Goal: Transaction & Acquisition: Download file/media

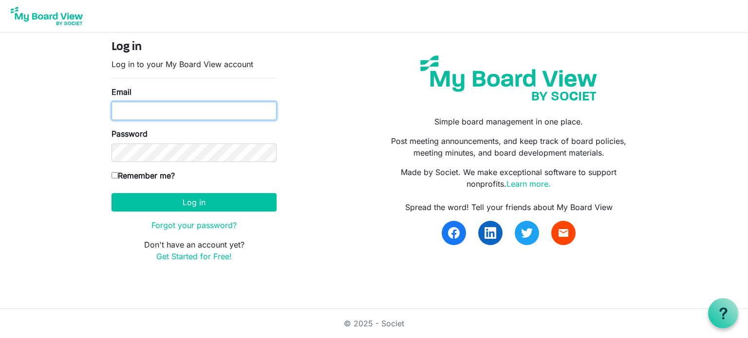
click at [193, 111] on input "Email" at bounding box center [193, 111] width 165 height 19
type input "[PERSON_NAME][EMAIL_ADDRESS][DOMAIN_NAME]"
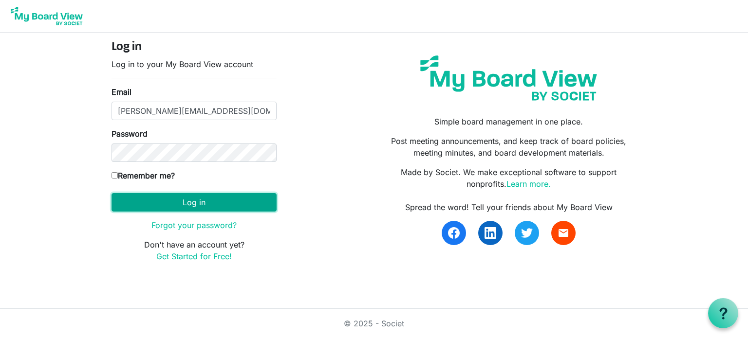
click at [190, 202] on button "Log in" at bounding box center [193, 202] width 165 height 19
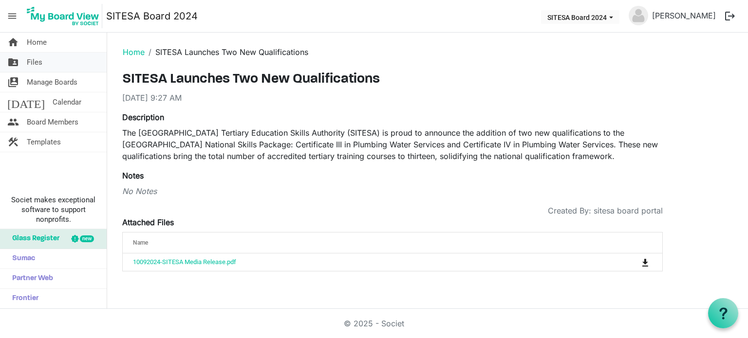
click at [38, 62] on span "Files" at bounding box center [35, 62] width 16 height 19
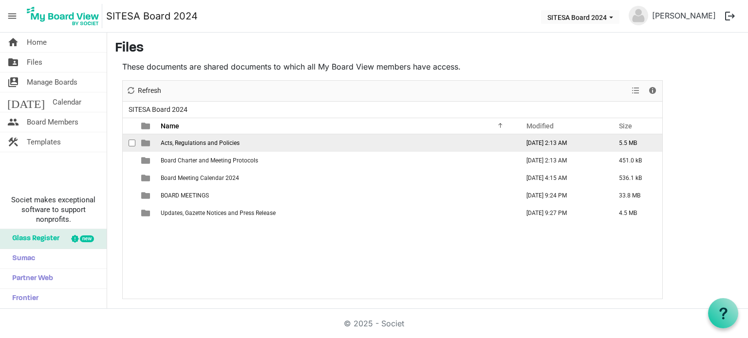
click at [208, 141] on span "Acts, Regulations and Policies" at bounding box center [200, 143] width 79 height 7
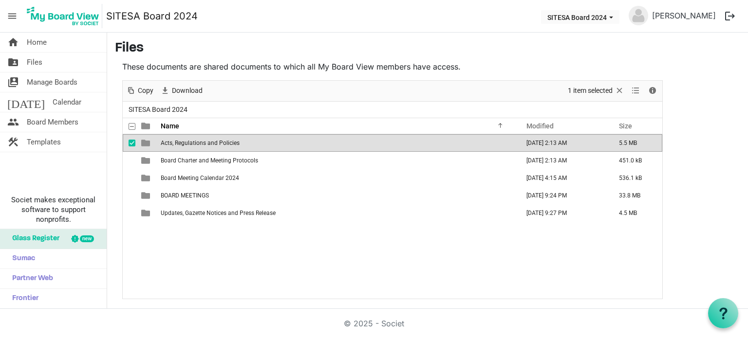
click at [208, 141] on span "Acts, Regulations and Policies" at bounding box center [200, 143] width 79 height 7
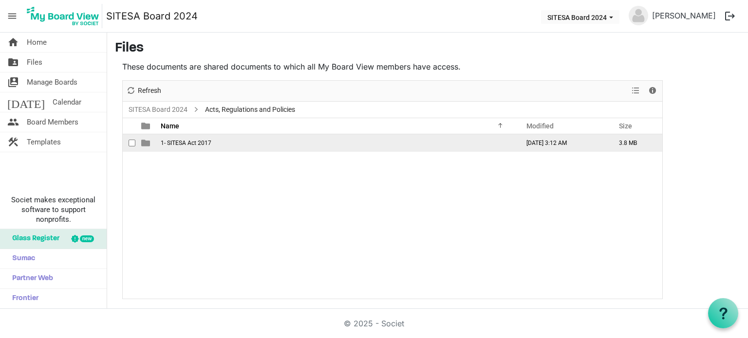
click at [208, 141] on span "1- SITESA Act 2017" at bounding box center [186, 143] width 51 height 7
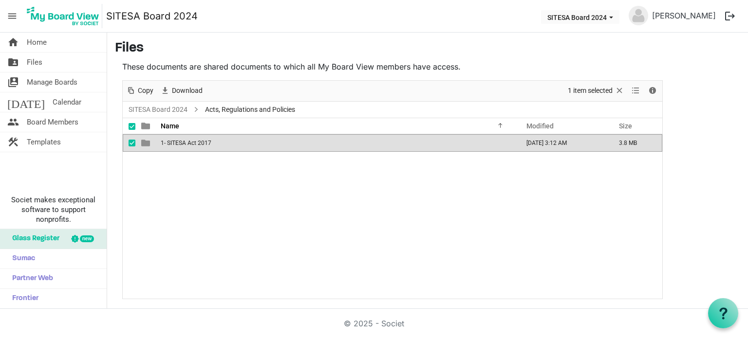
click at [208, 141] on span "1- SITESA Act 2017" at bounding box center [186, 143] width 51 height 7
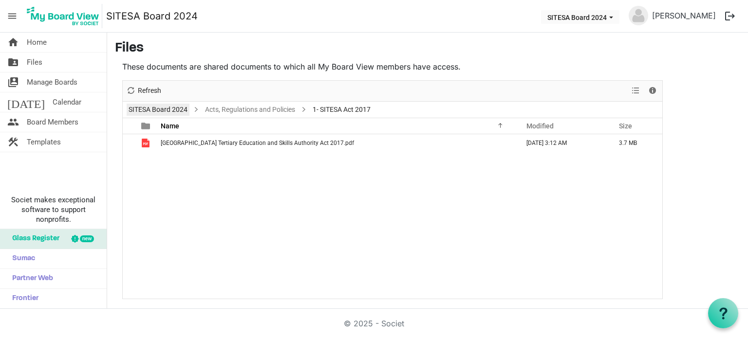
click at [172, 107] on link "SITESA Board 2024" at bounding box center [158, 110] width 63 height 12
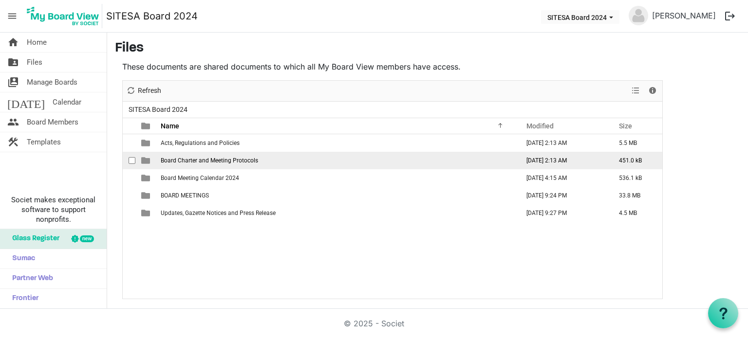
click at [222, 155] on td "Board Charter and Meeting Protocols" at bounding box center [337, 161] width 358 height 18
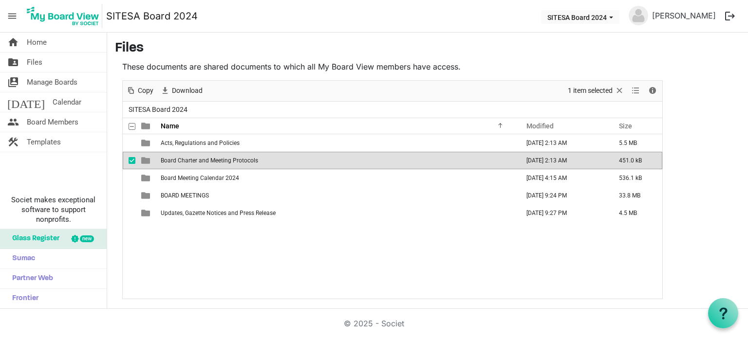
click at [222, 155] on td "Board Charter and Meeting Protocols" at bounding box center [337, 161] width 358 height 18
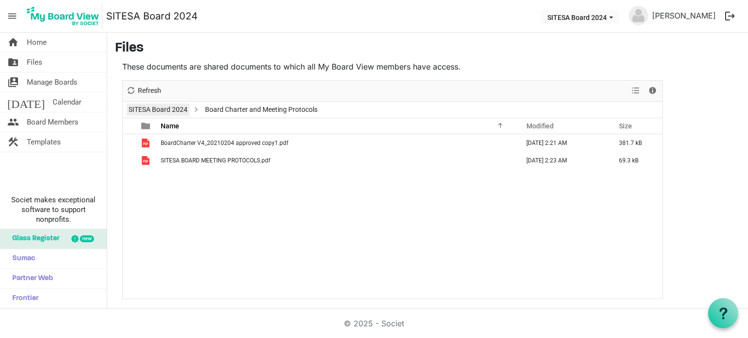
click at [171, 110] on link "SITESA Board 2024" at bounding box center [158, 110] width 63 height 12
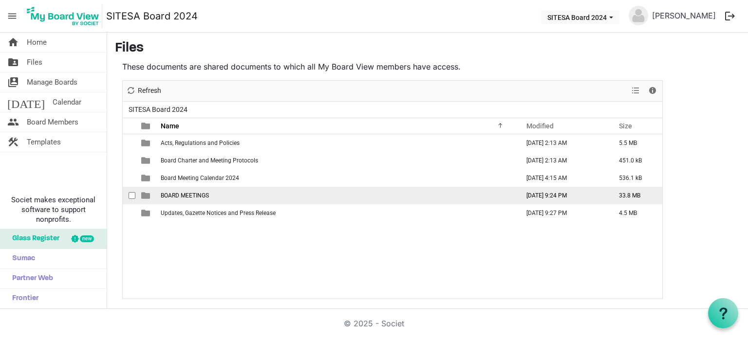
click at [189, 196] on span "BOARD MEETINGS" at bounding box center [185, 195] width 48 height 7
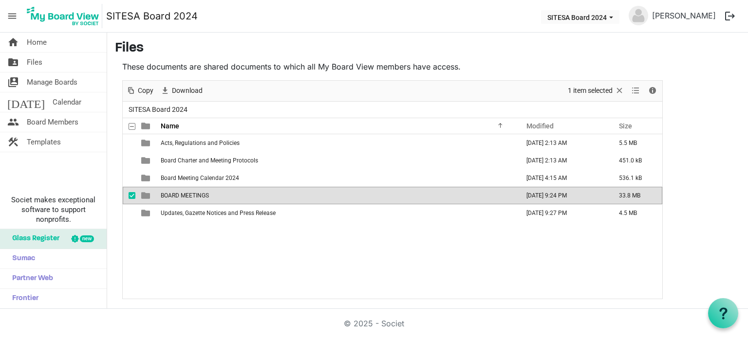
click at [189, 196] on span "BOARD MEETINGS" at bounding box center [185, 195] width 48 height 7
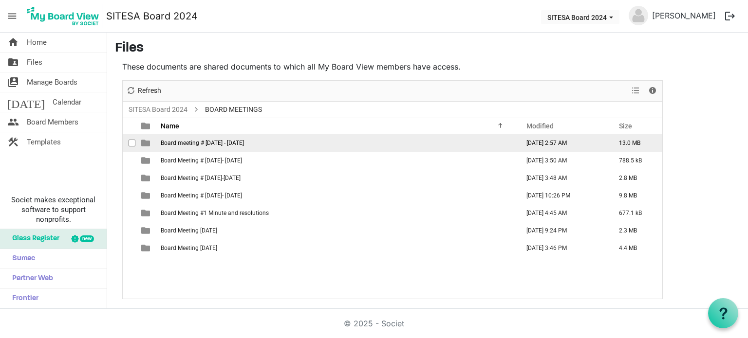
click at [225, 144] on span "Board meeting # 2 - 9 May, 2024" at bounding box center [202, 143] width 83 height 7
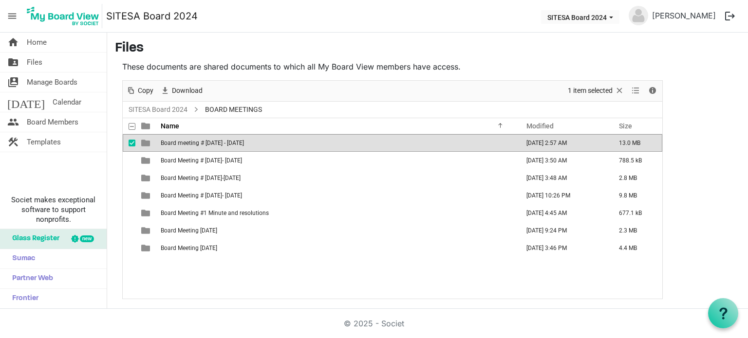
click at [225, 144] on span "Board meeting # 2 - 9 May, 2024" at bounding box center [202, 143] width 83 height 7
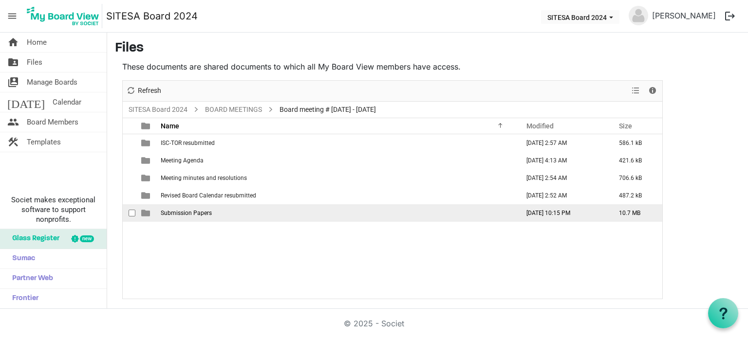
click at [182, 214] on span "Submission Papers" at bounding box center [186, 213] width 51 height 7
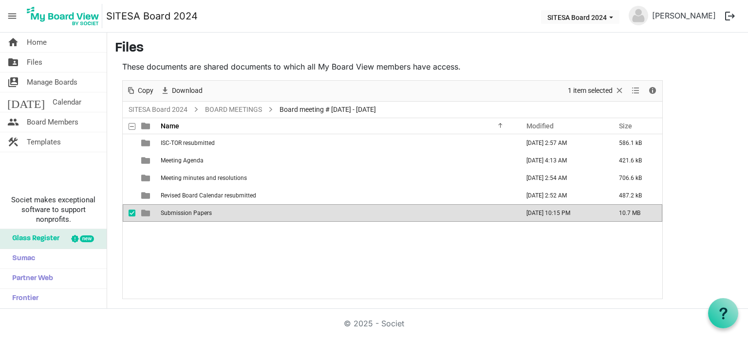
click at [182, 214] on span "Submission Papers" at bounding box center [186, 213] width 51 height 7
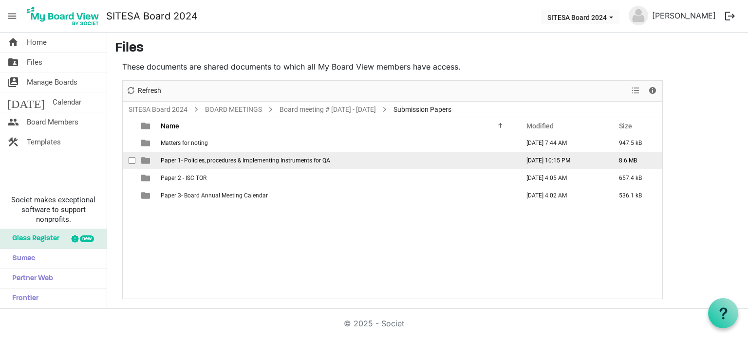
click at [212, 161] on span "Paper 1- Policies, procedures & Implementing Instruments for QA" at bounding box center [245, 160] width 169 height 7
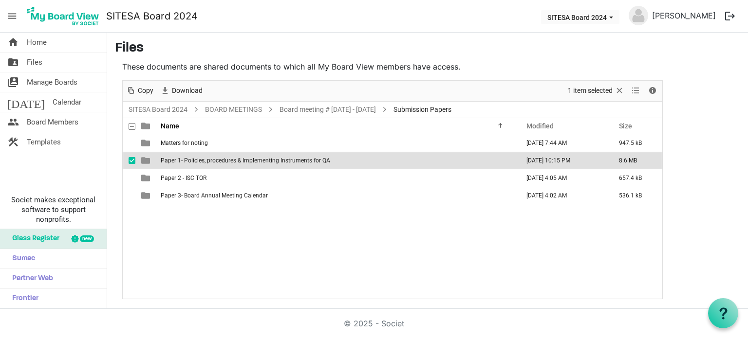
click at [212, 161] on span "Paper 1- Policies, procedures & Implementing Instruments for QA" at bounding box center [245, 160] width 169 height 7
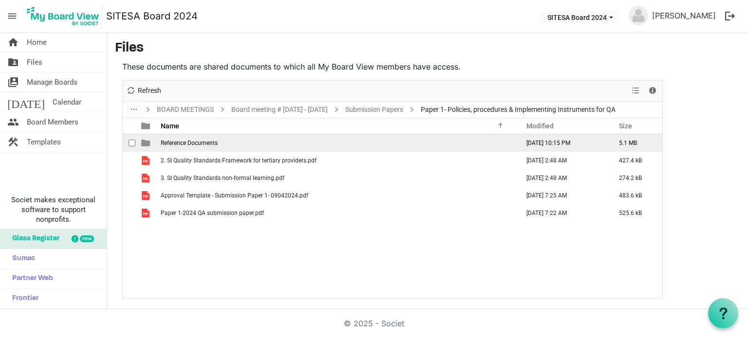
click at [285, 146] on td "Reference Documents" at bounding box center [337, 143] width 358 height 18
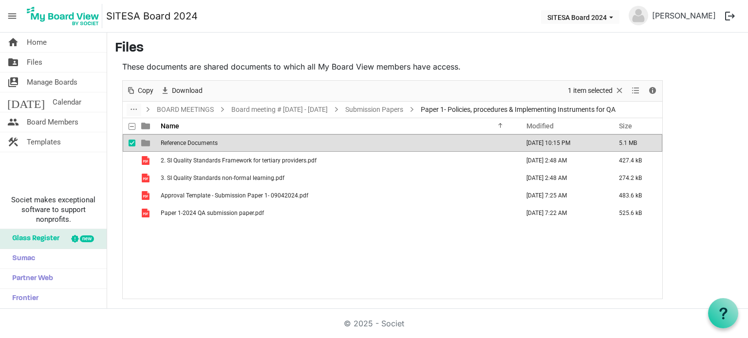
click at [285, 146] on td "Reference Documents" at bounding box center [337, 143] width 358 height 18
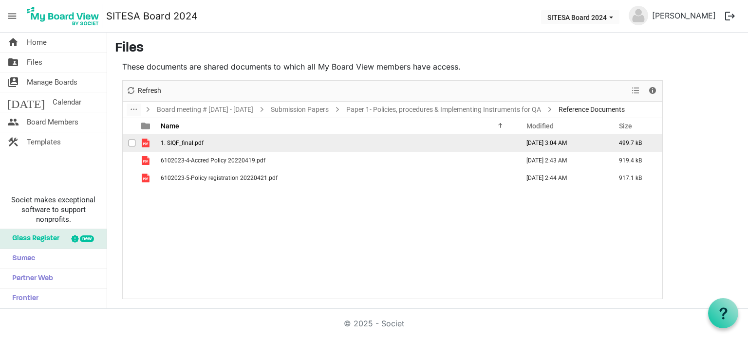
click at [285, 146] on td "1. SIQF_final.pdf" at bounding box center [337, 143] width 358 height 18
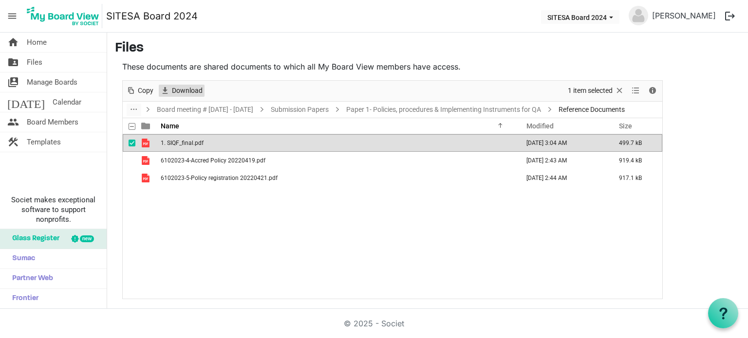
click at [193, 93] on span "Download" at bounding box center [187, 91] width 33 height 12
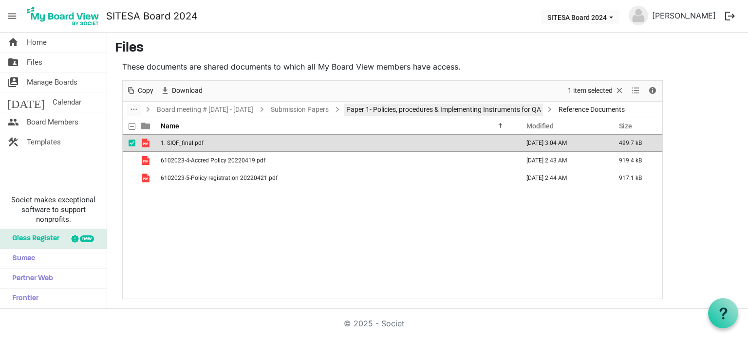
click at [465, 114] on link "Paper 1- Policies, procedures & Implementing Instruments for QA" at bounding box center [443, 110] width 199 height 12
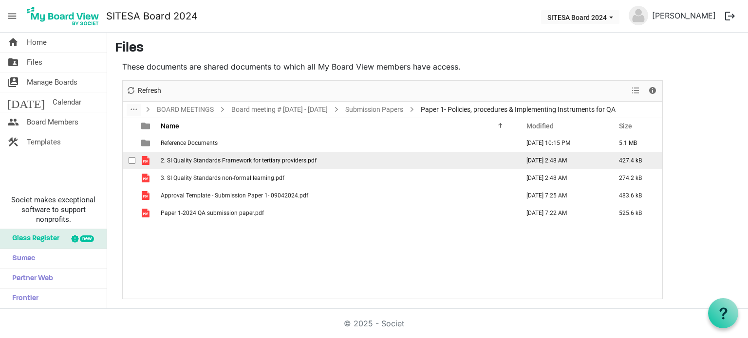
click at [269, 164] on td "2. SI Quality Standards Framework for tertiary providers.pdf" at bounding box center [337, 161] width 358 height 18
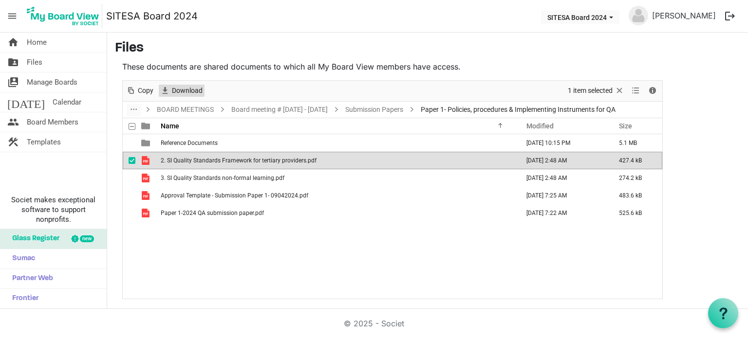
click at [178, 88] on span "Download" at bounding box center [187, 91] width 33 height 12
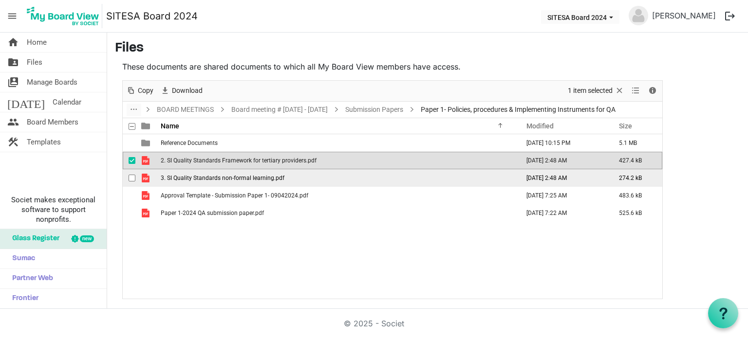
click at [254, 178] on span "3. SI Quality Standards non-formal learning.pdf" at bounding box center [223, 178] width 124 height 7
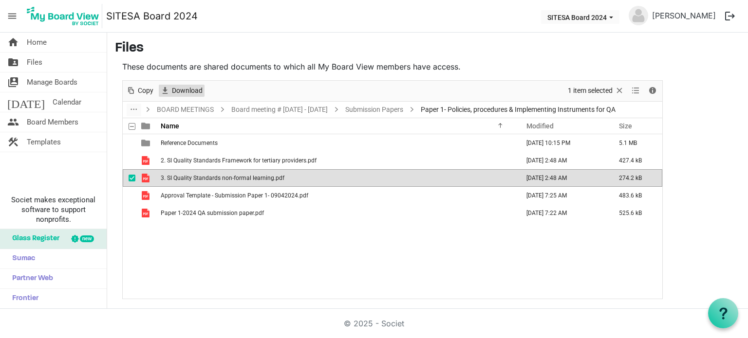
click at [197, 90] on span "Download" at bounding box center [187, 91] width 33 height 12
